Goal: Task Accomplishment & Management: Manage account settings

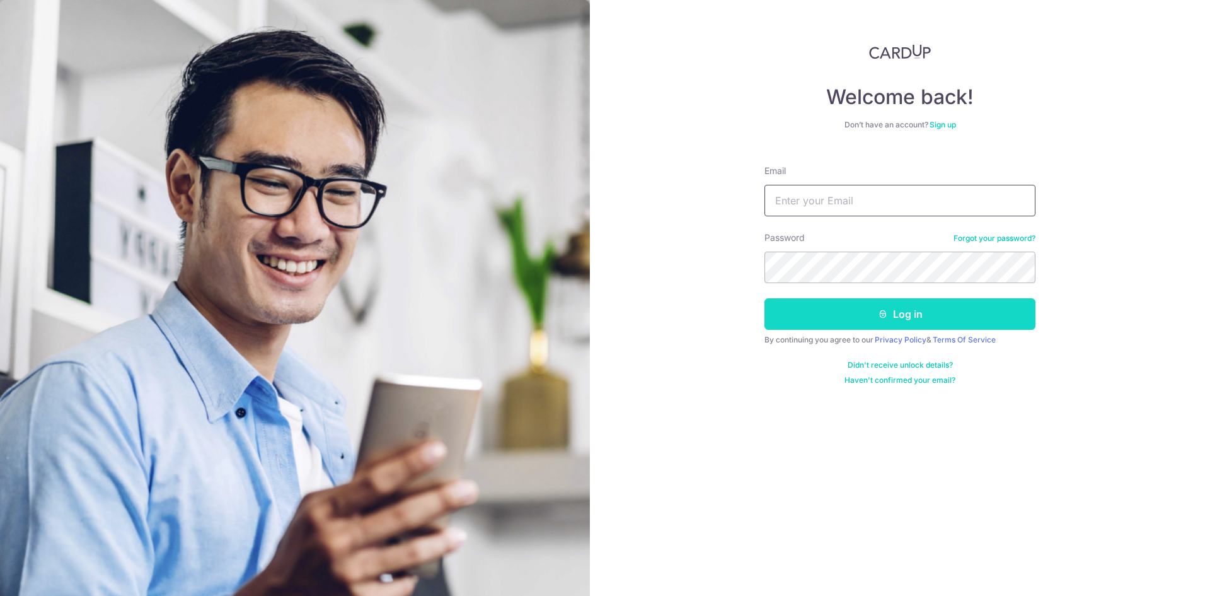
type input "[EMAIL_ADDRESS][DOMAIN_NAME]"
click at [879, 313] on icon "submit" at bounding box center [883, 314] width 10 height 10
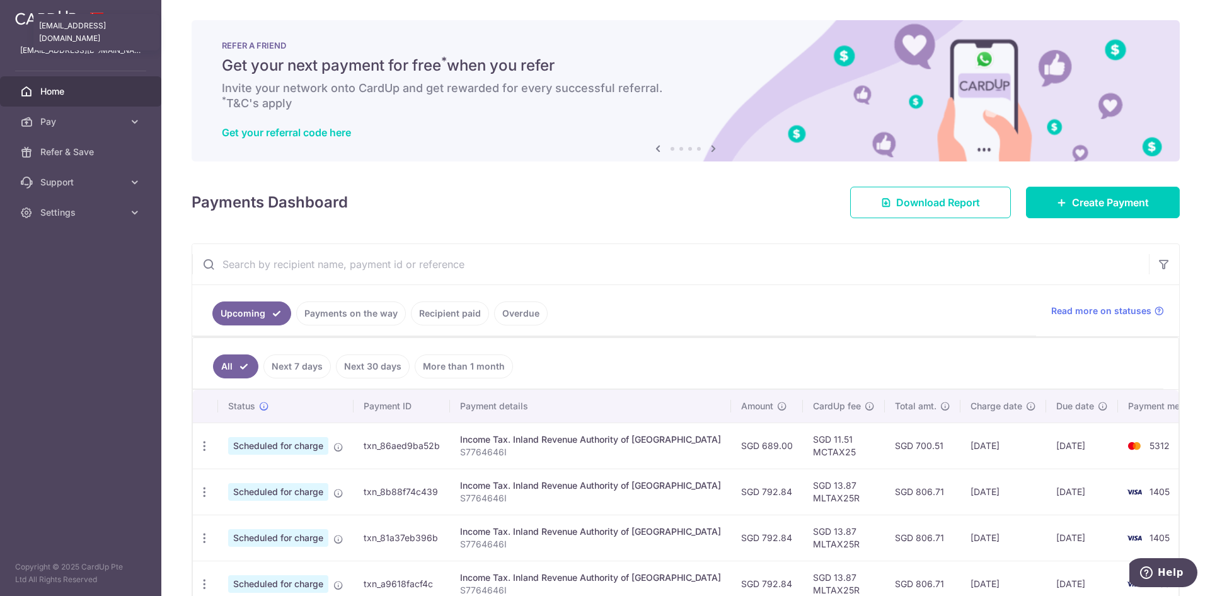
click at [59, 53] on p "[EMAIL_ADDRESS][DOMAIN_NAME]" at bounding box center [80, 50] width 121 height 13
click at [54, 218] on span "Settings" at bounding box center [81, 212] width 83 height 13
click at [49, 265] on link "Logout" at bounding box center [80, 273] width 161 height 30
